Goal: Task Accomplishment & Management: Use online tool/utility

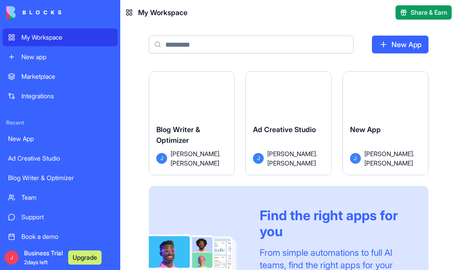
click at [37, 55] on div "New app" at bounding box center [66, 57] width 91 height 9
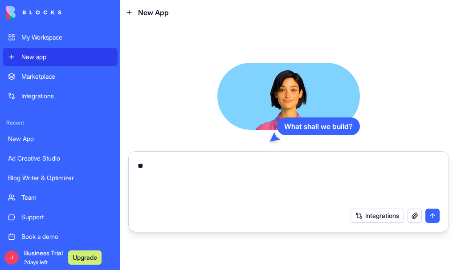
type textarea "*"
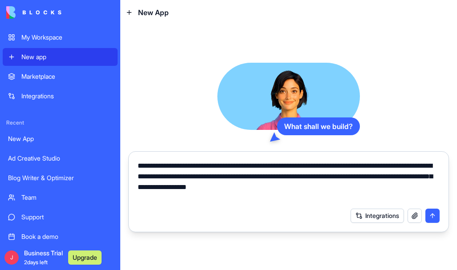
type textarea "**********"
click at [433, 216] on button "submit" at bounding box center [432, 216] width 14 height 14
